Goal: Find specific page/section: Find specific page/section

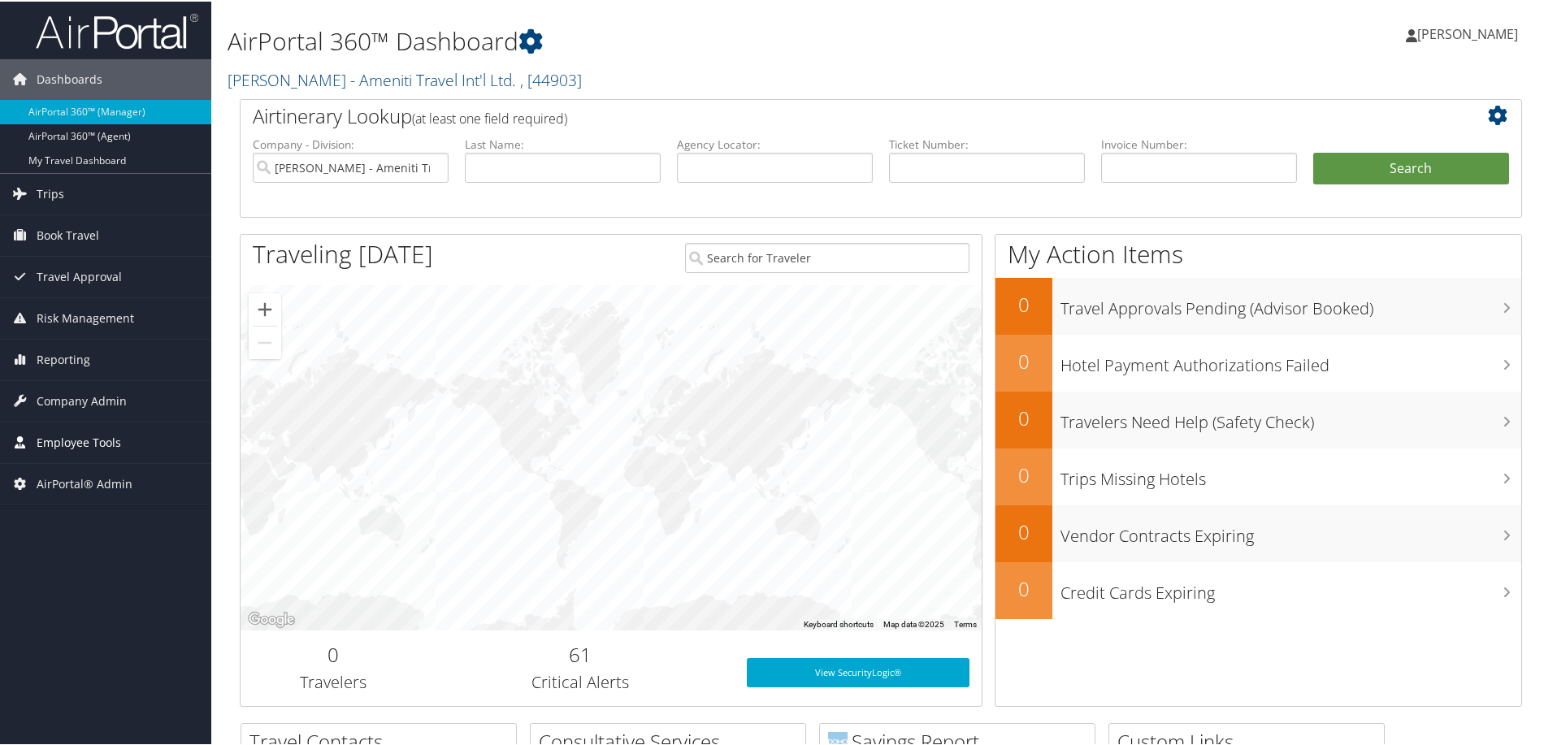
click at [85, 428] on span "Employee Tools" at bounding box center [79, 441] width 84 height 41
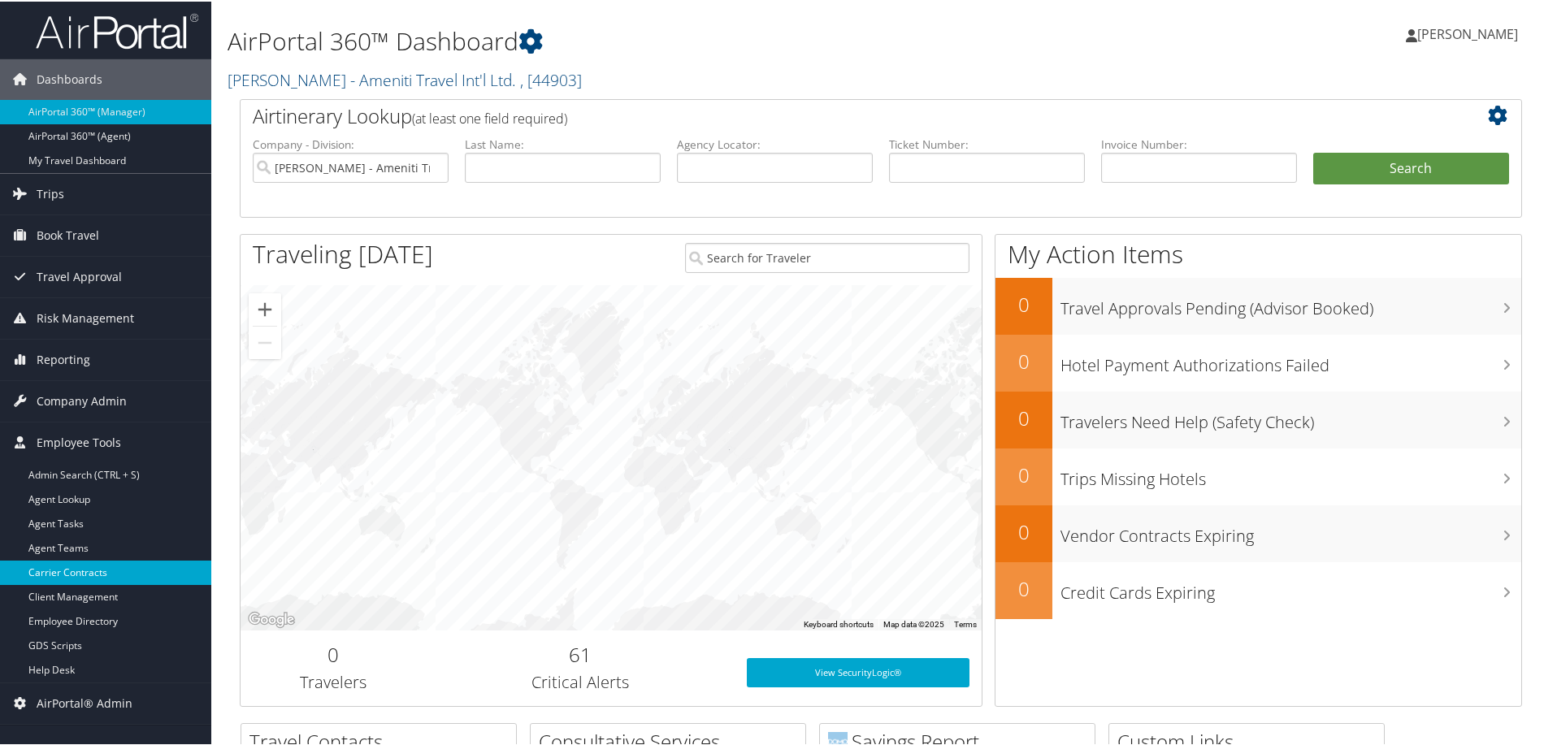
click at [149, 575] on link "Carrier Contracts" at bounding box center [105, 571] width 211 height 24
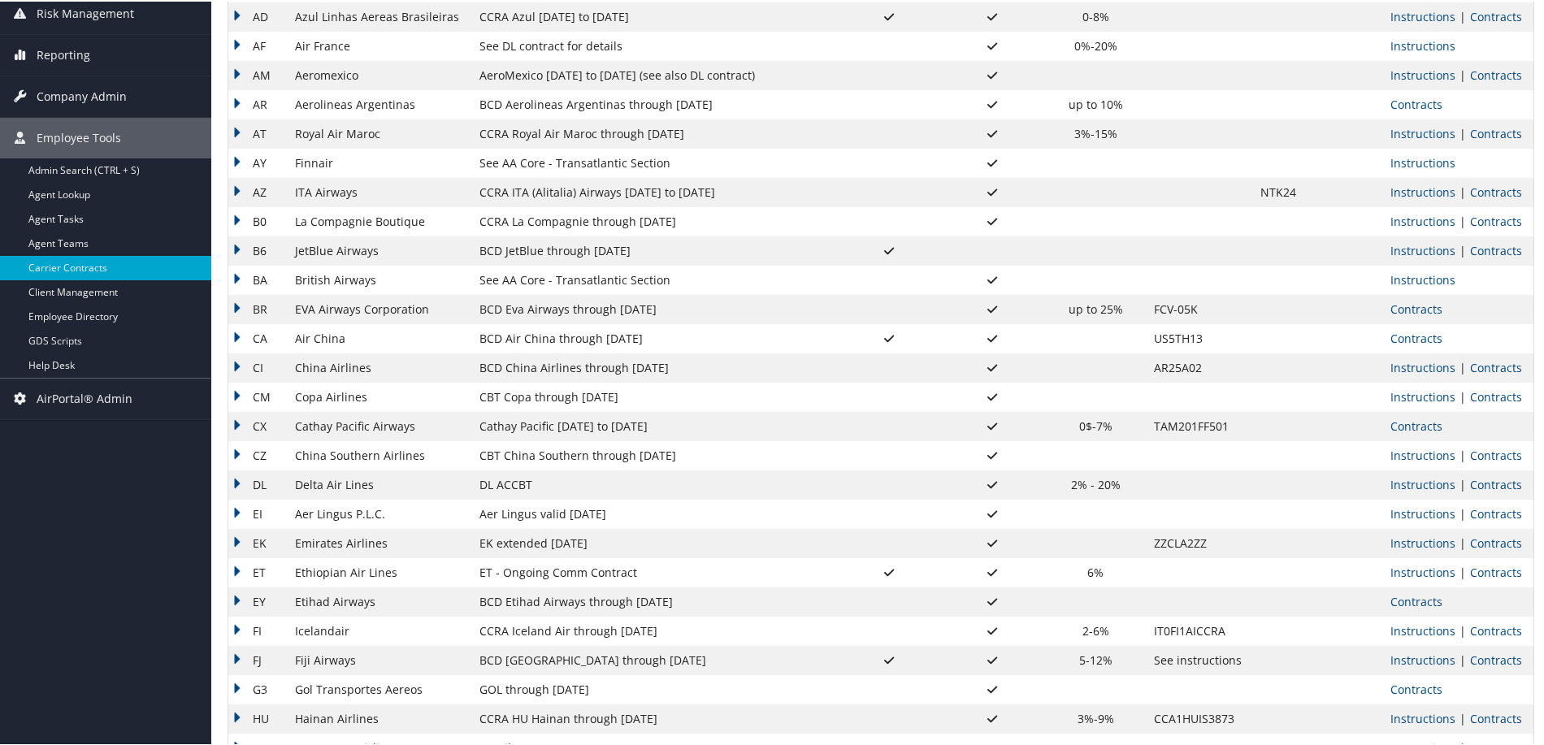
scroll to position [244, 0]
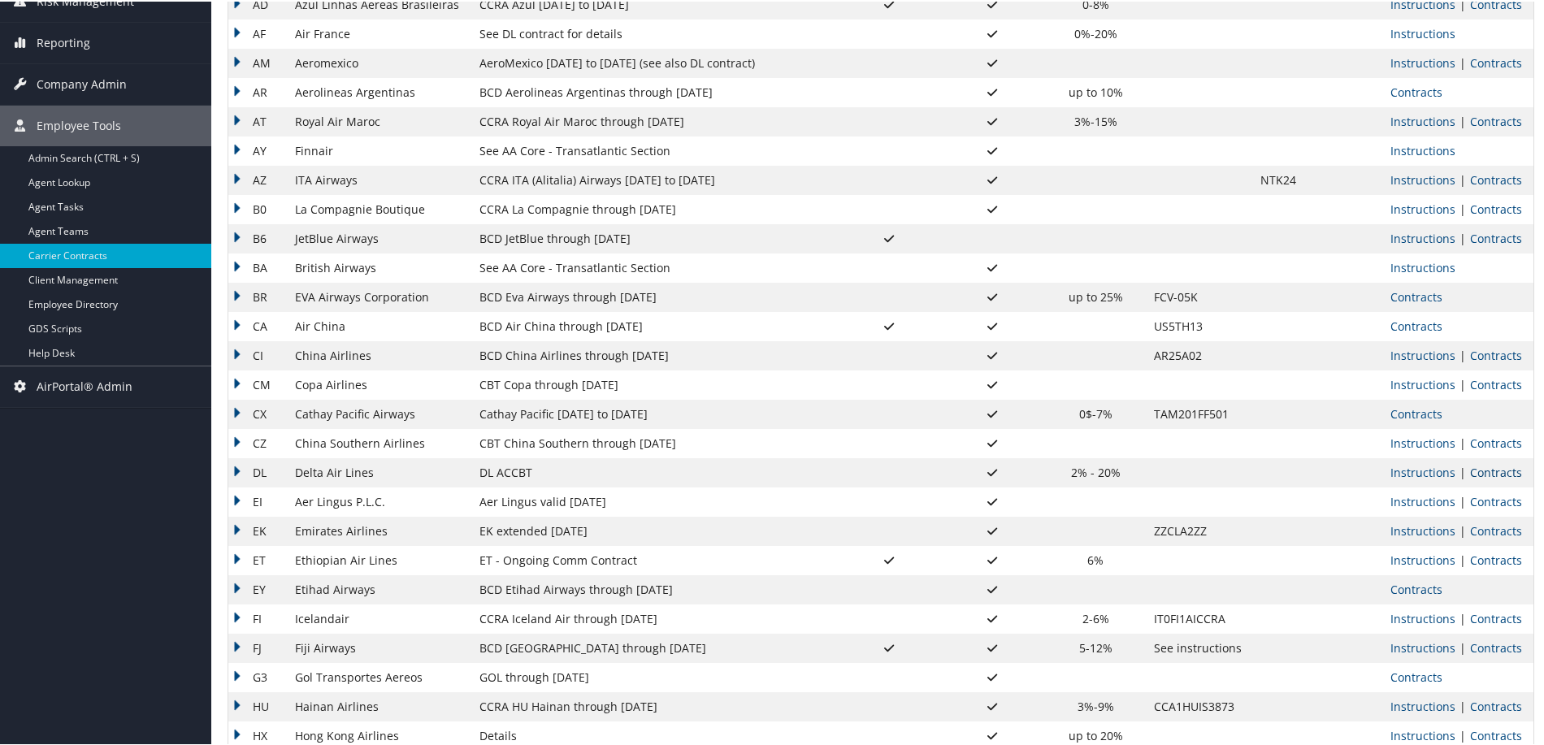
click at [1477, 470] on link "Contracts" at bounding box center [1496, 470] width 52 height 15
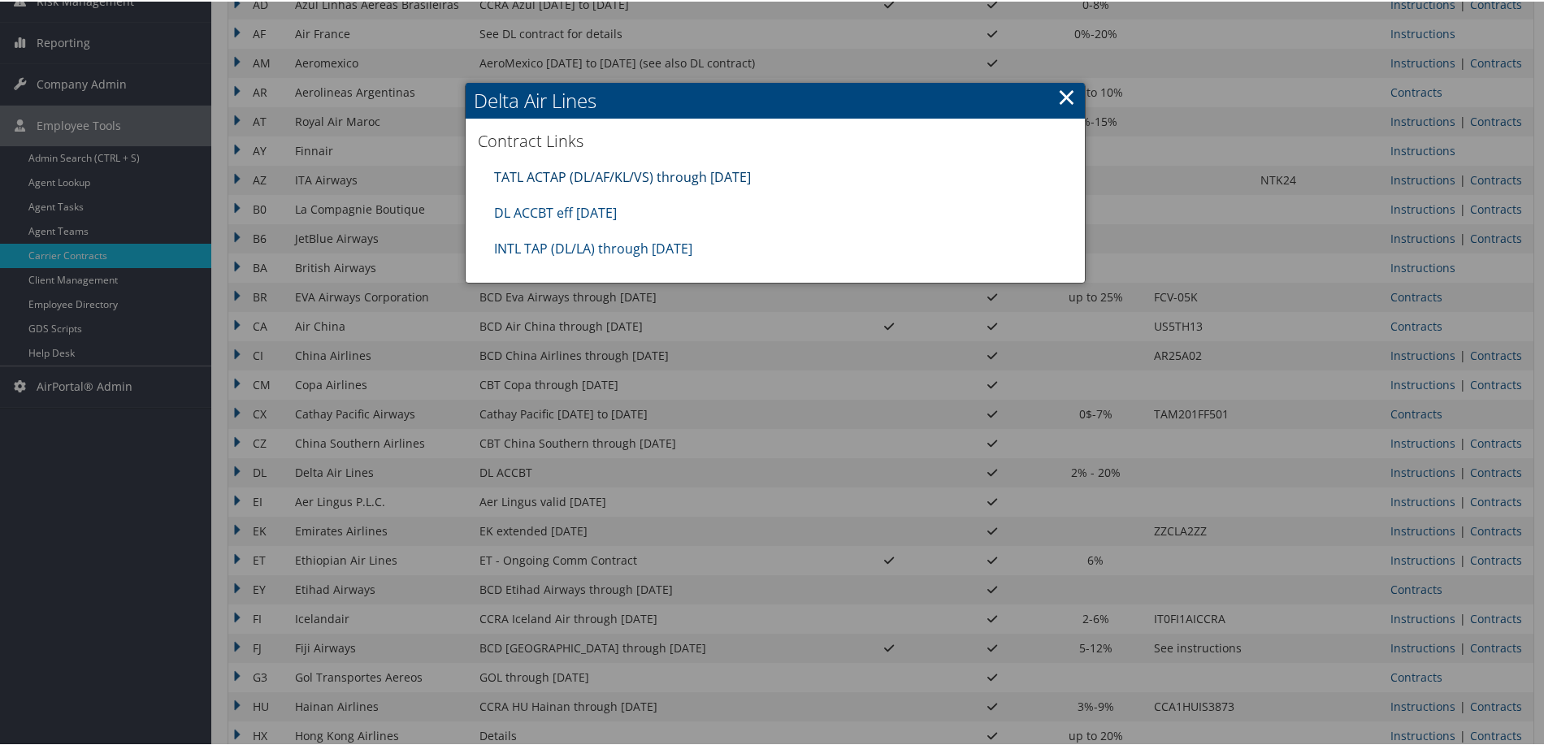
click at [736, 172] on link "TATL ACTAP (DL/AF/KL/VS) through [DATE]" at bounding box center [622, 176] width 257 height 18
click at [499, 207] on link "DL ACCBT eff [DATE]" at bounding box center [555, 211] width 123 height 18
